Goal: Information Seeking & Learning: Learn about a topic

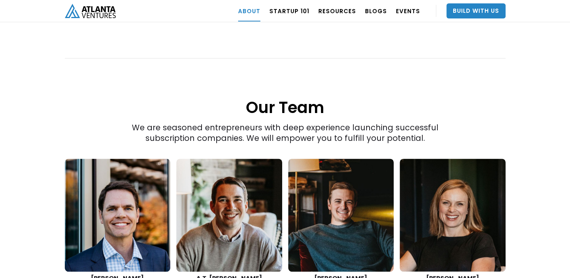
scroll to position [1106, 0]
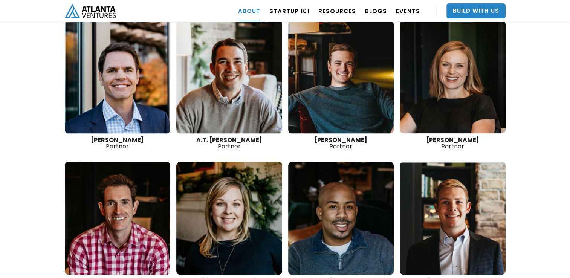
click at [103, 90] on link at bounding box center [118, 76] width 106 height 113
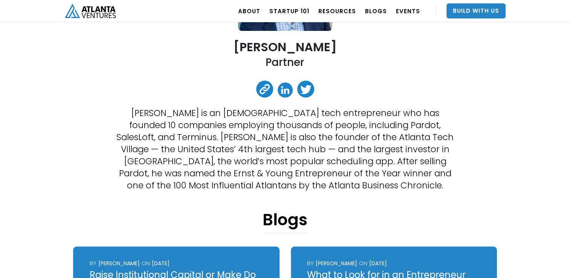
scroll to position [276, 0]
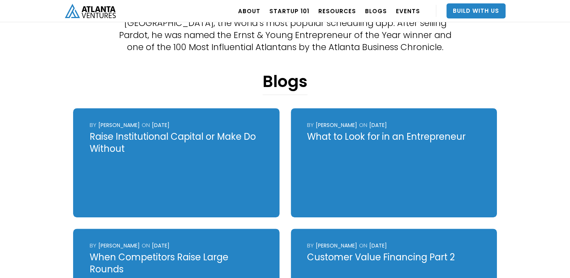
click at [149, 139] on div "Raise Institutional Capital or Make Do Without" at bounding box center [176, 143] width 173 height 24
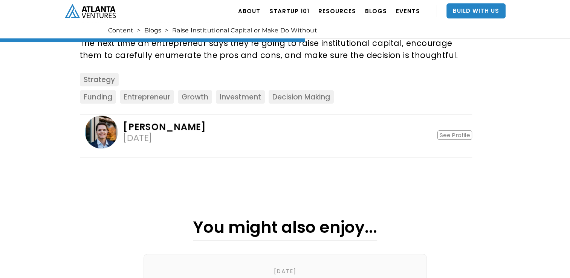
scroll to position [829, 0]
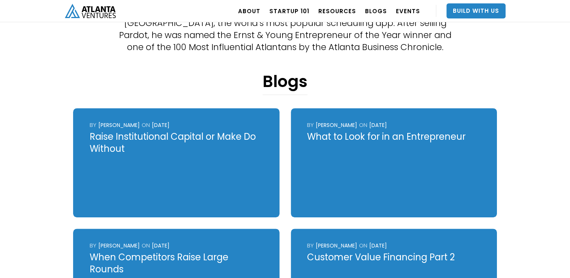
scroll to position [276, 0]
